Goal: Transaction & Acquisition: Purchase product/service

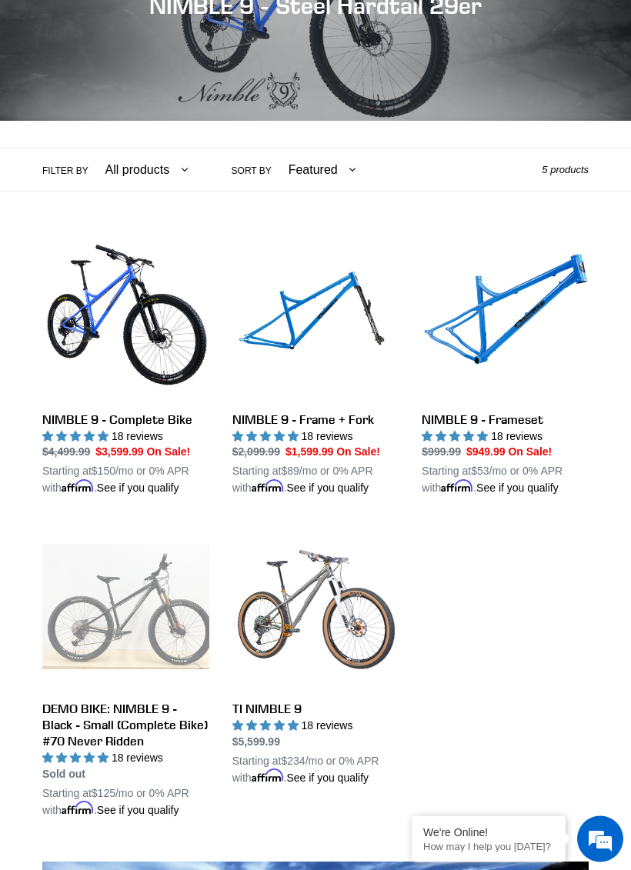
scroll to position [245, 0]
click at [164, 346] on link "NIMBLE 9 - Complete Bike" at bounding box center [125, 365] width 167 height 262
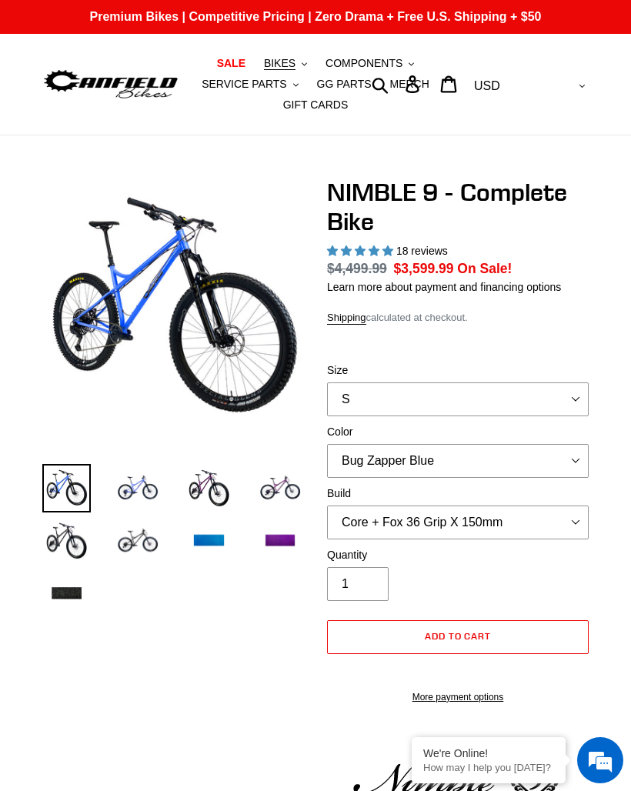
select select "highest-rating"
click at [585, 393] on select "S M L XL" at bounding box center [458, 399] width 262 height 34
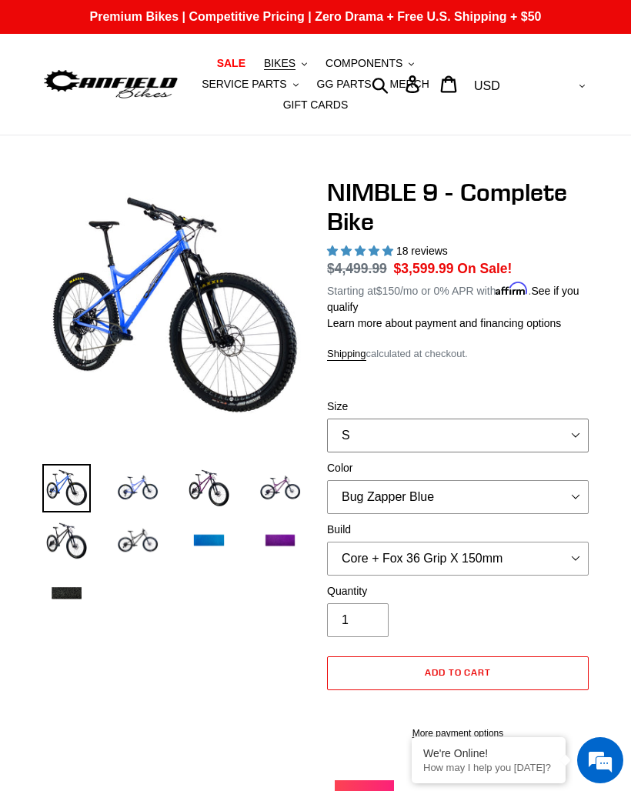
select select "M"
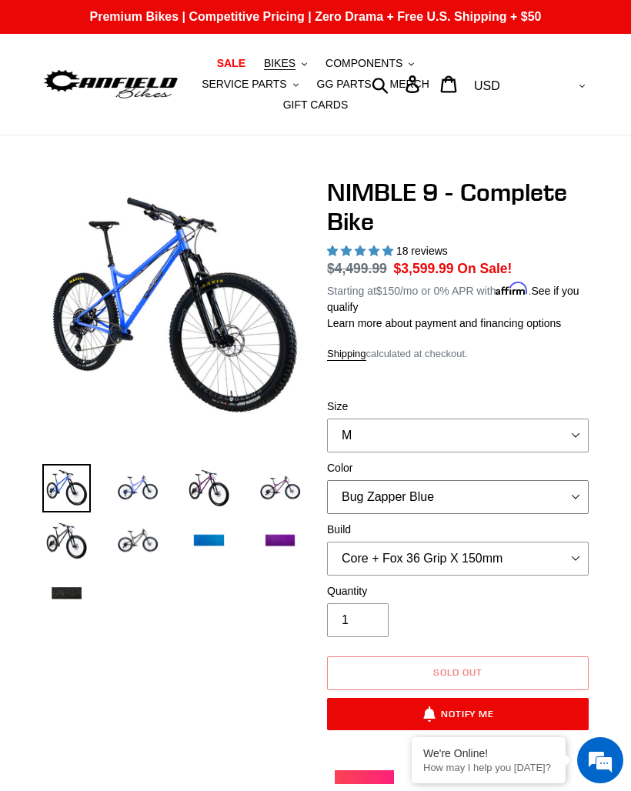
click at [582, 492] on select "Bug Zapper Blue Purple Haze - Sold Out Galaxy Black" at bounding box center [458, 497] width 262 height 34
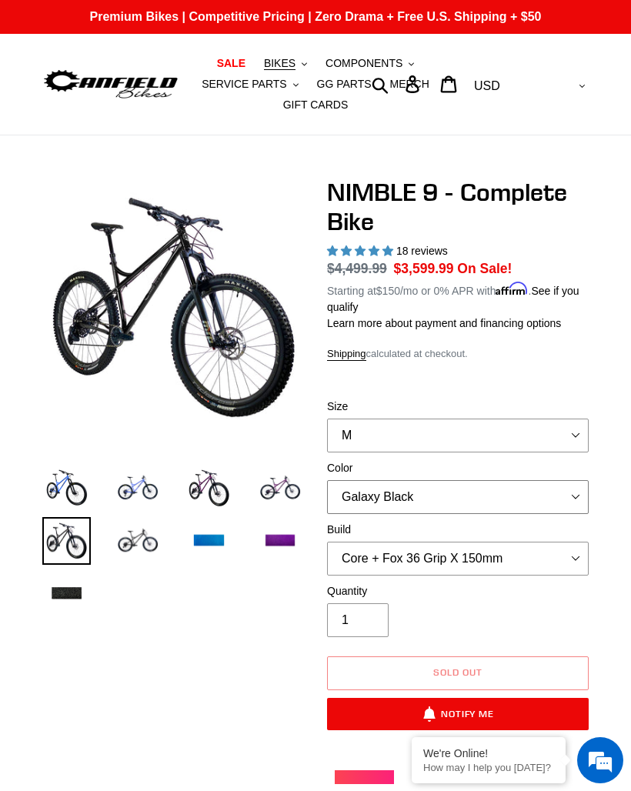
click at [575, 489] on select "Bug Zapper Blue Purple Haze - Sold Out Galaxy Black" at bounding box center [458, 497] width 262 height 34
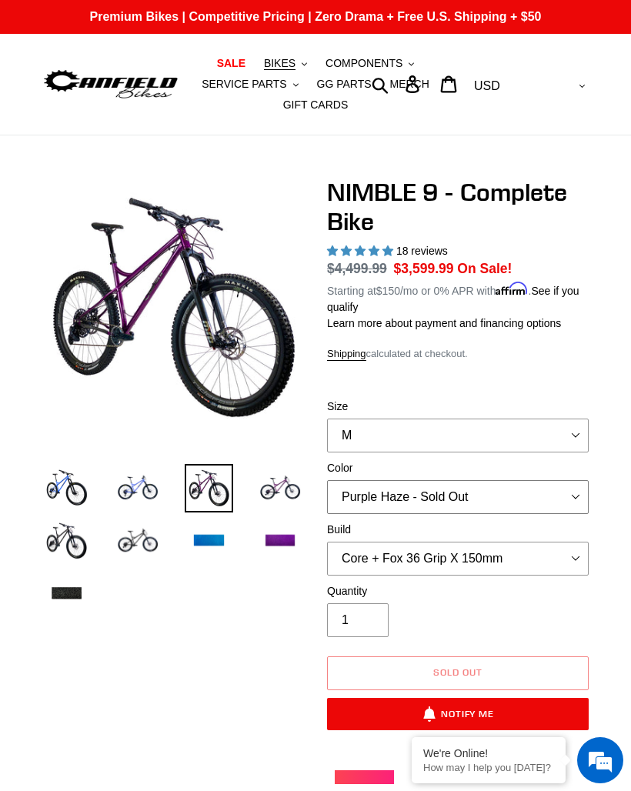
click at [576, 496] on select "Bug Zapper Blue Purple Haze - Sold Out Galaxy Black" at bounding box center [458, 497] width 262 height 34
select select "Bug Zapper Blue"
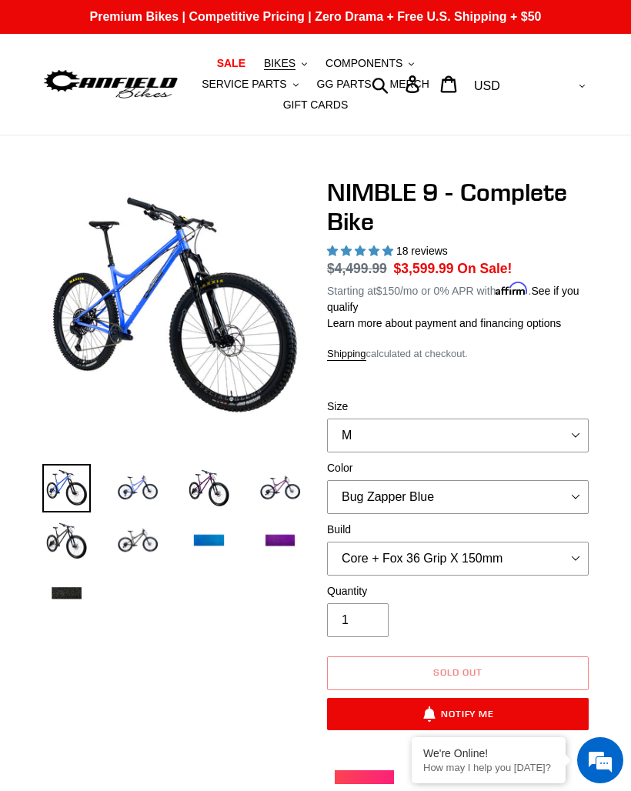
click at [570, 566] on select "Core + Fox 36 Grip X 150mm Pro + Fox 36 Grip X 150mm Core + RockShox Lyrik Ulti…" at bounding box center [458, 559] width 262 height 34
click at [586, 555] on select "Core + Fox 36 Grip X 150mm Pro + Fox 36 Grip X 150mm Core + RockShox Lyrik Ulti…" at bounding box center [458, 559] width 262 height 34
click at [587, 560] on select "Core + Fox 36 Grip X 150mm Pro + Fox 36 Grip X 150mm Core + RockShox Lyrik Ulti…" at bounding box center [458, 559] width 262 height 34
click at [582, 556] on select "Core + Fox 36 Grip X 150mm Pro + Fox 36 Grip X 150mm Core + RockShox Lyrik Ulti…" at bounding box center [458, 559] width 262 height 34
click at [572, 560] on select "Core + Fox 36 Grip X 150mm Pro + Fox 36 Grip X 150mm Core + RockShox Lyrik Ulti…" at bounding box center [458, 559] width 262 height 34
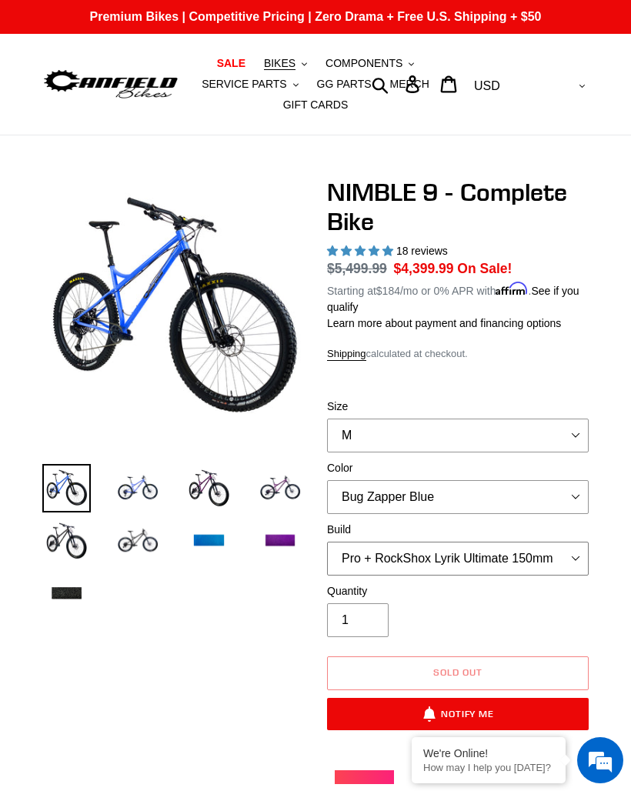
click at [575, 552] on select "Core + Fox 36 Grip X 150mm Pro + Fox 36 Grip X 150mm Core + RockShox Lyrik Ulti…" at bounding box center [458, 559] width 262 height 34
click at [567, 572] on select "Core + Fox 36 Grip X 150mm Pro + Fox 36 Grip X 150mm Core + RockShox Lyrik Ulti…" at bounding box center [458, 559] width 262 height 34
select select "Core + Fox 36 Grip X 150mm"
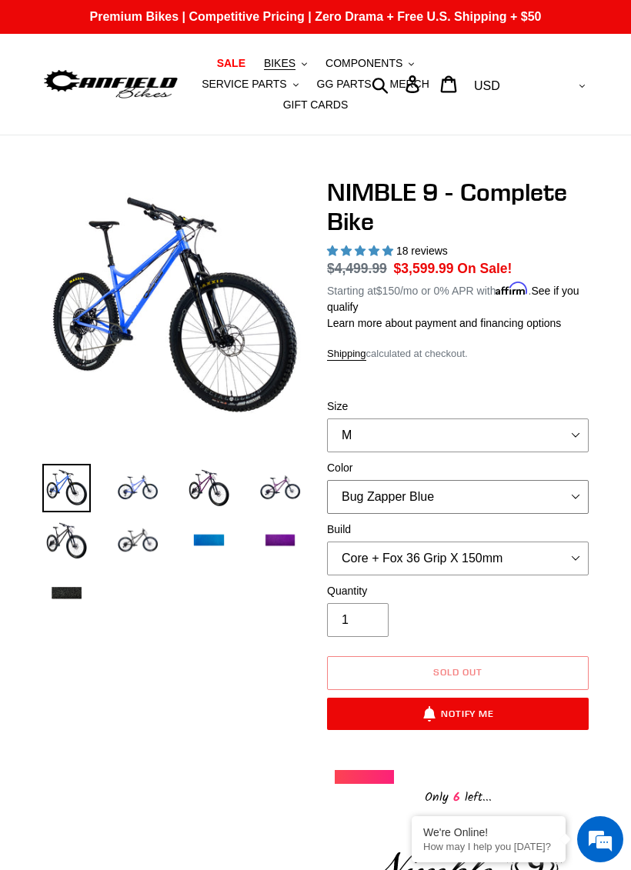
click at [587, 489] on select "Bug Zapper Blue Purple Haze - Sold Out Galaxy Black" at bounding box center [458, 497] width 262 height 34
select select "Galaxy Black"
